Goal: Task Accomplishment & Management: Use online tool/utility

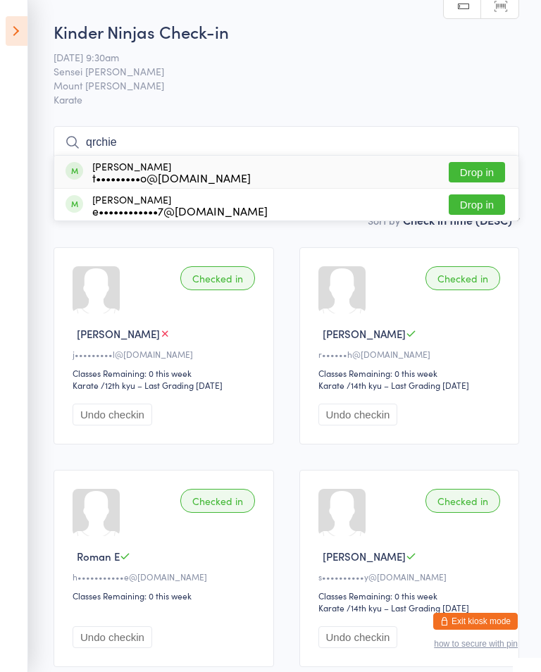
type input "qrchie"
click at [477, 172] on button "Drop in" at bounding box center [477, 172] width 56 height 20
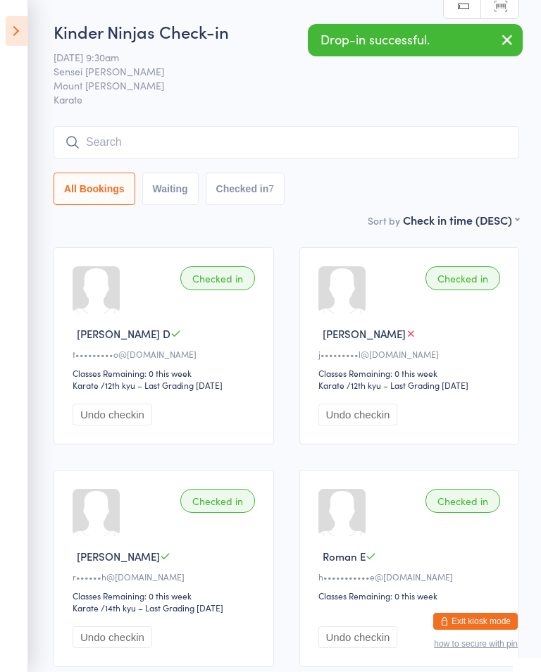
click at [101, 422] on button "Undo checkin" at bounding box center [113, 414] width 80 height 22
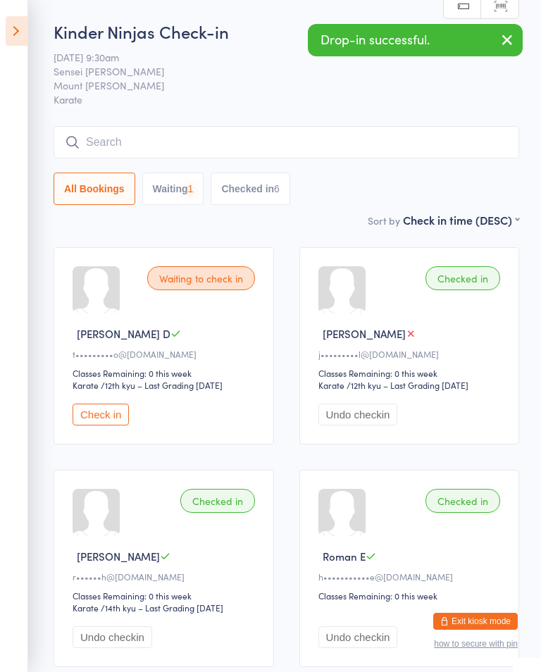
click at [325, 135] on input "search" at bounding box center [286, 142] width 465 height 32
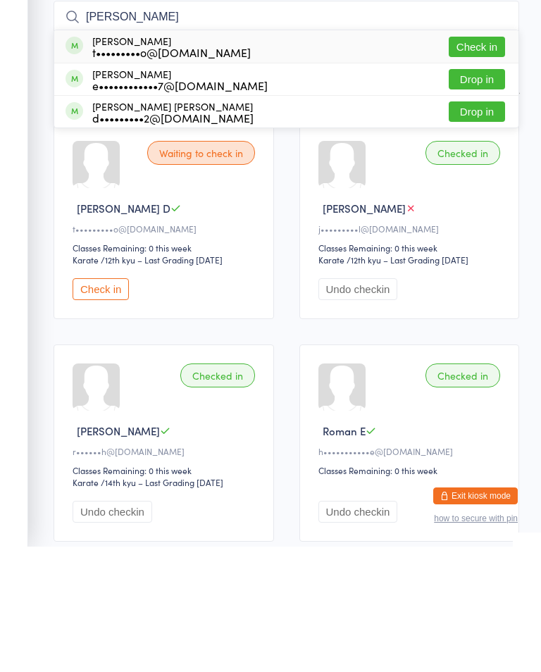
type input "[PERSON_NAME]"
click at [487, 194] on button "Drop in" at bounding box center [477, 204] width 56 height 20
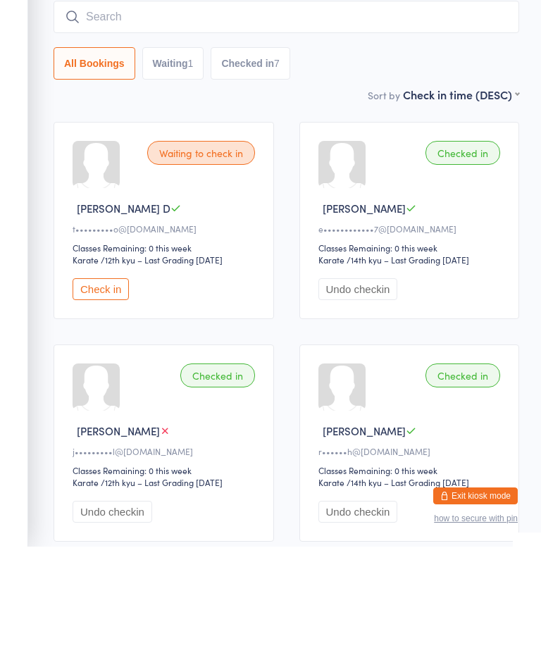
click at [346, 126] on input "search" at bounding box center [286, 142] width 465 height 32
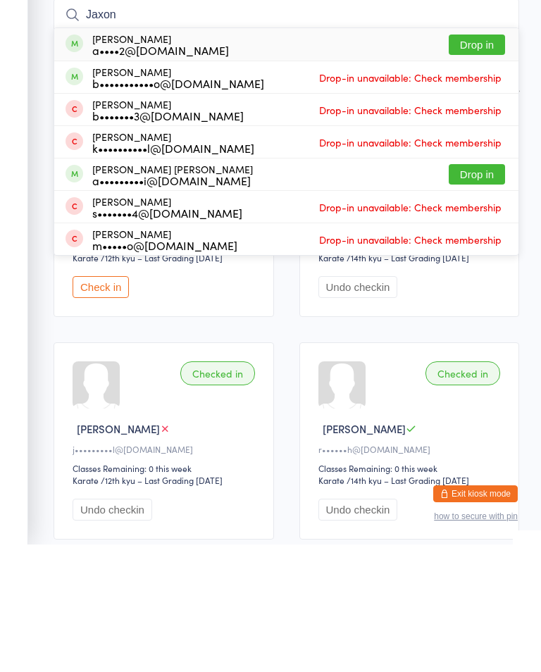
type input "Jaxon"
click at [477, 162] on button "Drop in" at bounding box center [477, 172] width 56 height 20
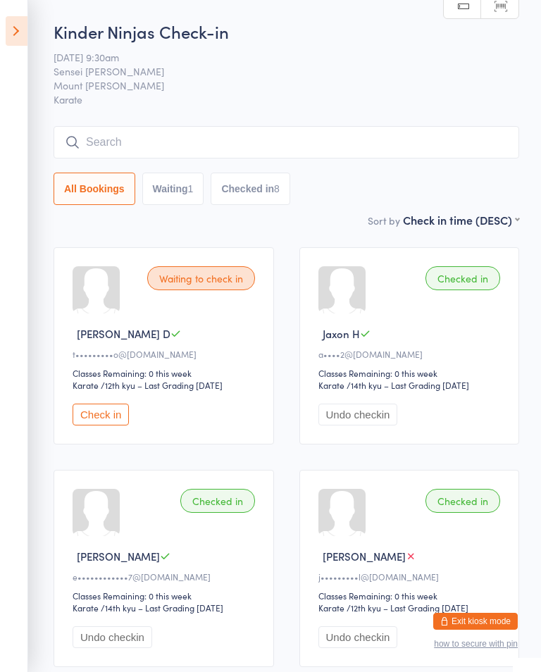
click at [351, 156] on input "search" at bounding box center [286, 142] width 465 height 32
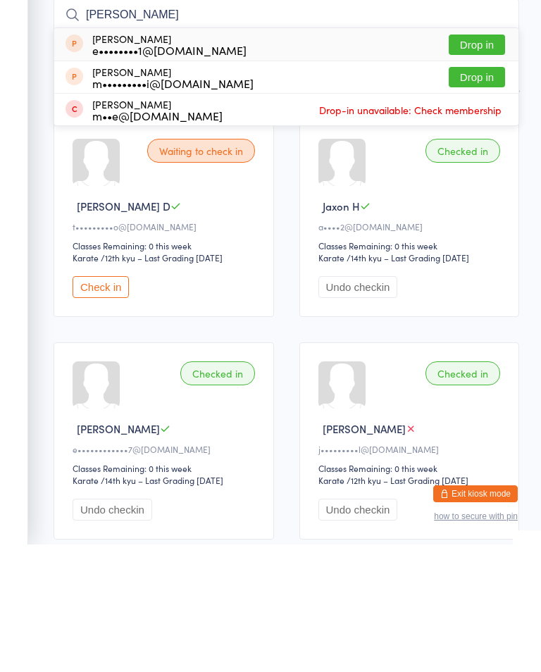
type input "[PERSON_NAME]"
click at [491, 162] on button "Drop in" at bounding box center [477, 172] width 56 height 20
